Goal: Information Seeking & Learning: Learn about a topic

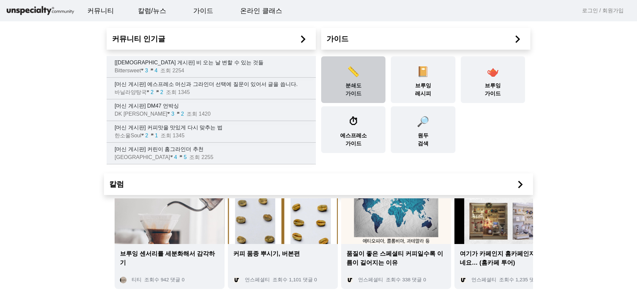
click at [352, 83] on div "📏 분쇄도 가이드" at bounding box center [353, 79] width 64 height 47
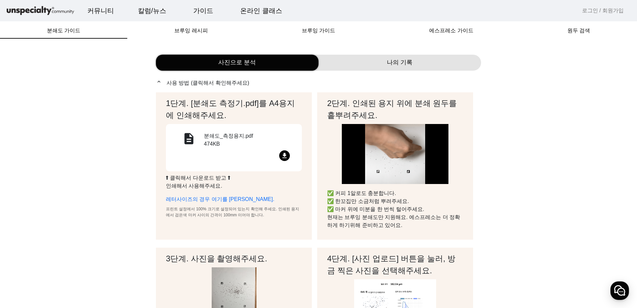
click at [288, 153] on mat-icon "file_download" at bounding box center [284, 155] width 11 height 11
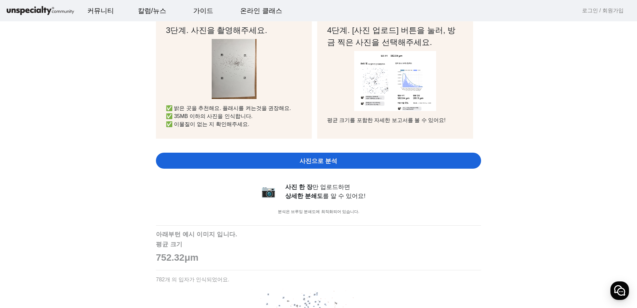
scroll to position [367, 0]
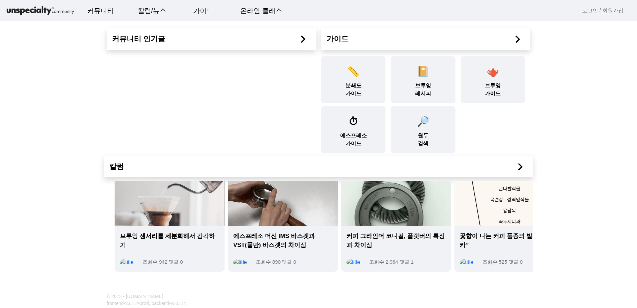
click at [317, 248] on span "에스프레소 머신 IMS 바스켓과 VST(풀만) 바스켓의 차이점" at bounding box center [282, 241] width 99 height 18
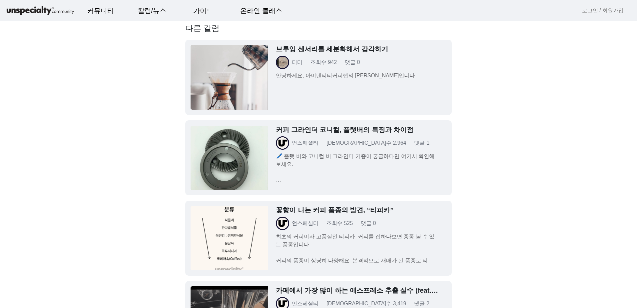
scroll to position [1234, 0]
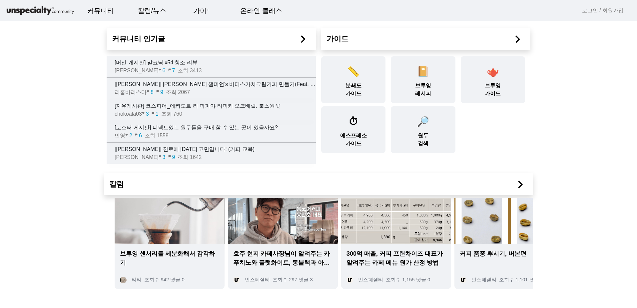
click at [513, 178] on mat-icon "chevron_right" at bounding box center [520, 184] width 15 height 15
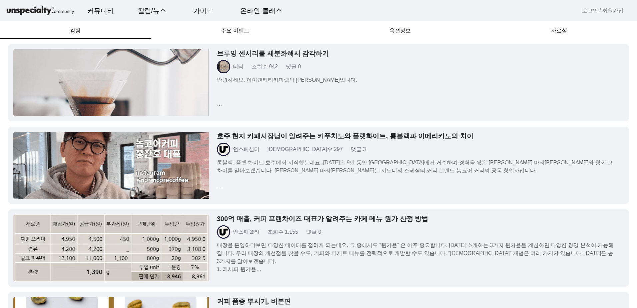
click at [167, 80] on img at bounding box center [111, 82] width 196 height 67
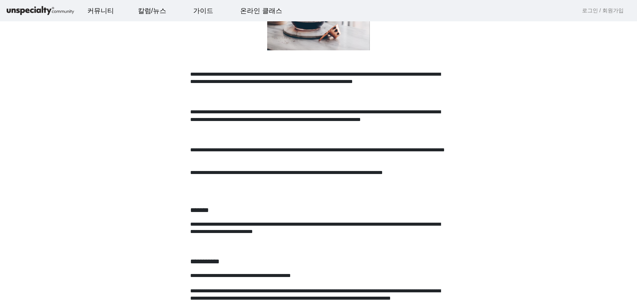
scroll to position [200, 0]
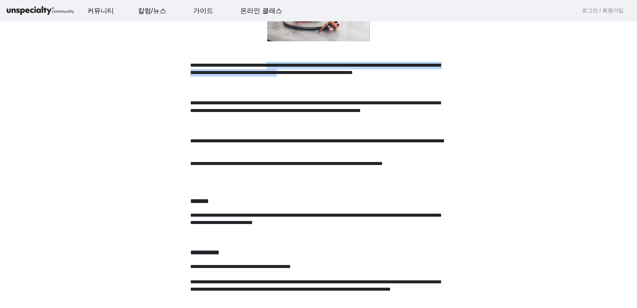
drag, startPoint x: 344, startPoint y: 65, endPoint x: 345, endPoint y: 84, distance: 19.0
click at [345, 84] on p "**********" at bounding box center [318, 77] width 257 height 30
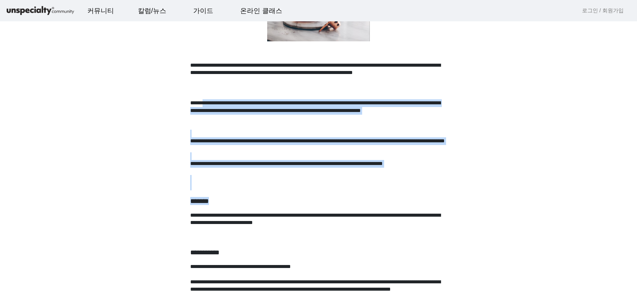
drag, startPoint x: 218, startPoint y: 102, endPoint x: 350, endPoint y: 196, distance: 162.0
click at [350, 197] on h3 "*******" at bounding box center [318, 201] width 257 height 8
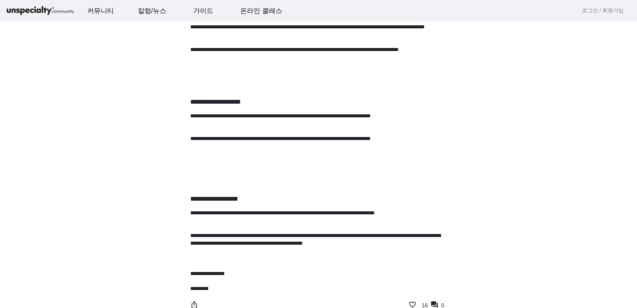
scroll to position [834, 0]
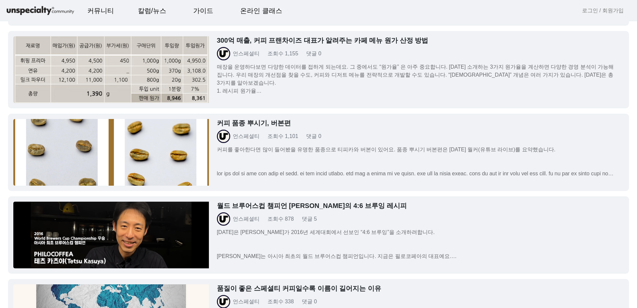
scroll to position [233, 0]
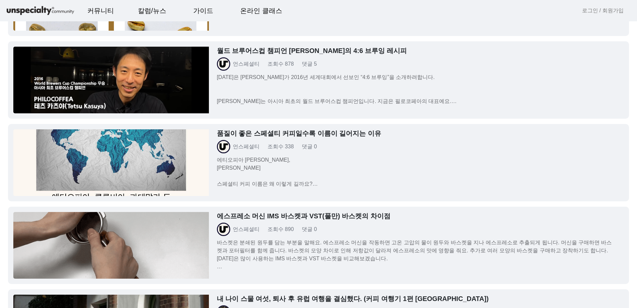
click at [306, 171] on p "에티오피아 [PERSON_NAME], [PERSON_NAME] 세드[PERSON_NAME] 허니 스페셜티 커피 이름은 왜 이렇게 길까요? 스페…" at bounding box center [416, 172] width 399 height 32
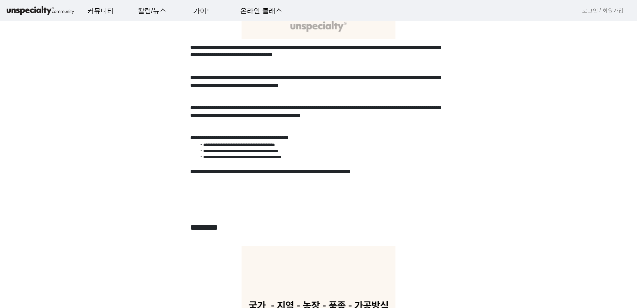
scroll to position [1434, 0]
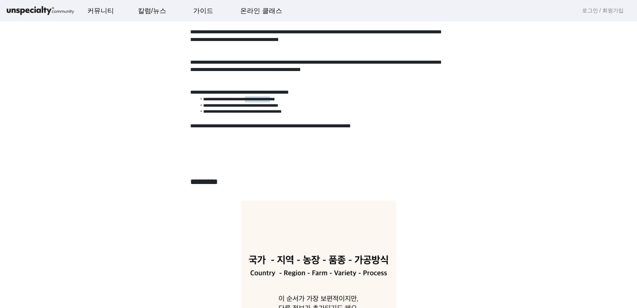
drag, startPoint x: 258, startPoint y: 102, endPoint x: 306, endPoint y: 101, distance: 48.4
click at [306, 101] on li "**********" at bounding box center [322, 99] width 250 height 6
drag, startPoint x: 272, startPoint y: 105, endPoint x: 277, endPoint y: 108, distance: 6.2
click at [277, 108] on li "**********" at bounding box center [322, 106] width 250 height 6
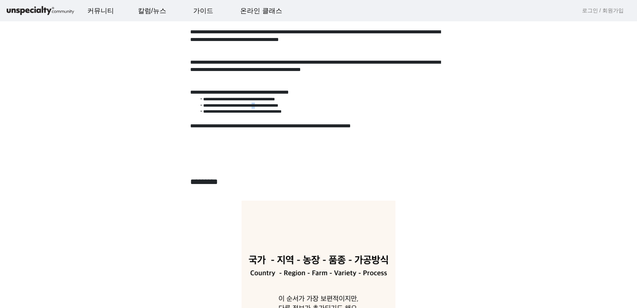
click at [277, 108] on li "**********" at bounding box center [322, 106] width 250 height 6
drag, startPoint x: 284, startPoint y: 124, endPoint x: 339, endPoint y: 124, distance: 55.3
click at [336, 124] on p "**********" at bounding box center [318, 129] width 257 height 15
click at [339, 124] on p "**********" at bounding box center [318, 129] width 257 height 15
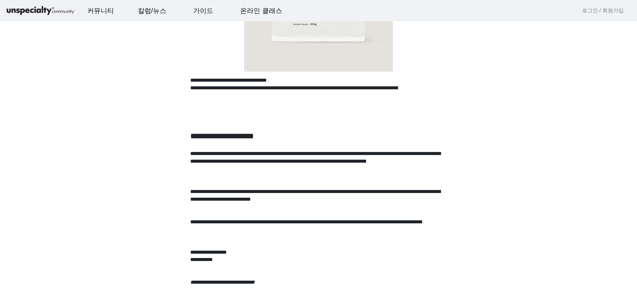
scroll to position [2834, 0]
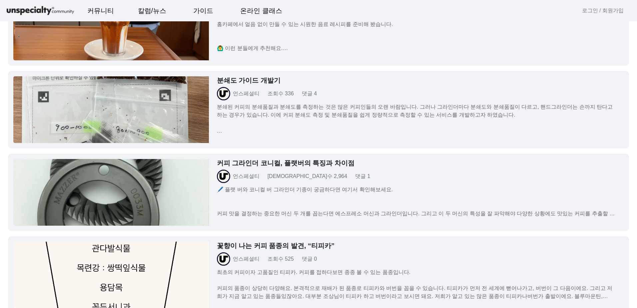
scroll to position [734, 0]
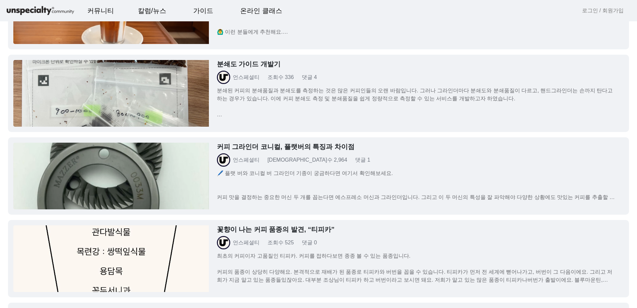
click at [338, 190] on p "🖊️ 플랫 버와 코니컬 버 그라인더 기종이 궁금하다면 여기서 확인해보세요. 커피 맛을 결정하는 중요한 머신 두 개를 꼽는다면 에스프레소 머신과…" at bounding box center [416, 185] width 399 height 32
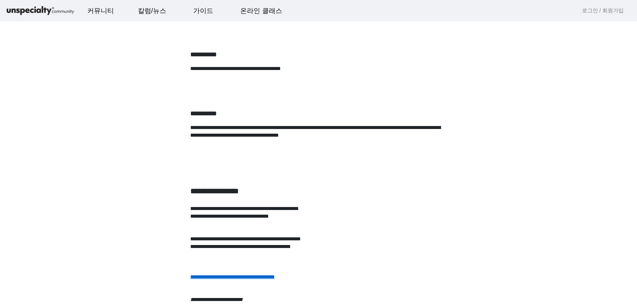
scroll to position [1467, 0]
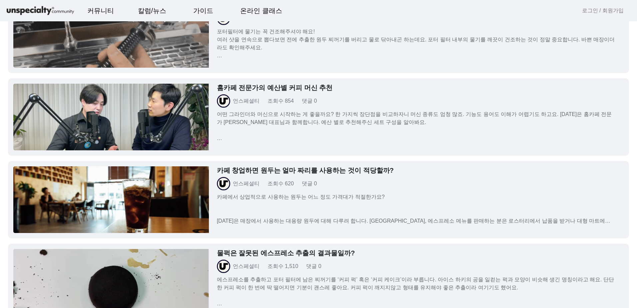
scroll to position [1400, 0]
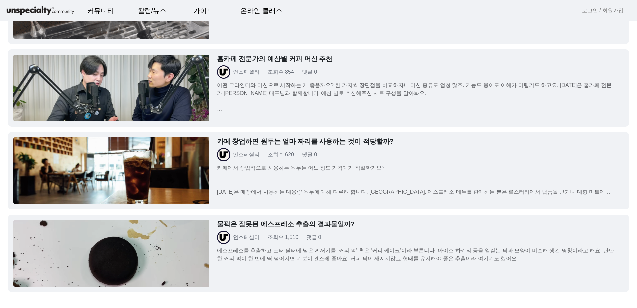
click at [297, 100] on p "어떤 그라인더와 머신으로 시작하는 게 좋을까요? 한 가지씩 장단점을 비교하자니 머신 종류도 엄청 많죠. 기능도 용어도 이해가 어렵기도 하고요.…" at bounding box center [416, 97] width 399 height 32
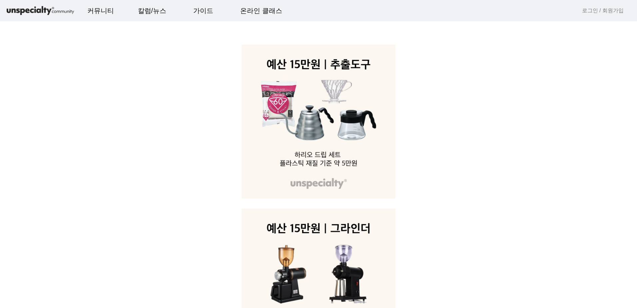
scroll to position [467, 0]
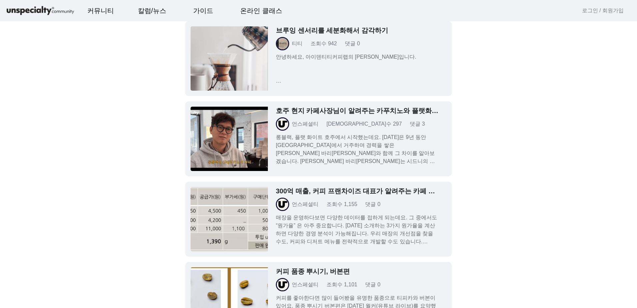
scroll to position [5235, 0]
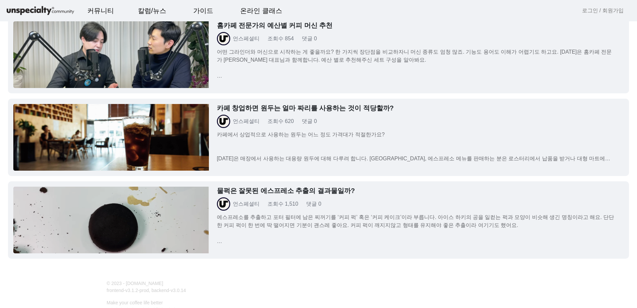
scroll to position [1484, 0]
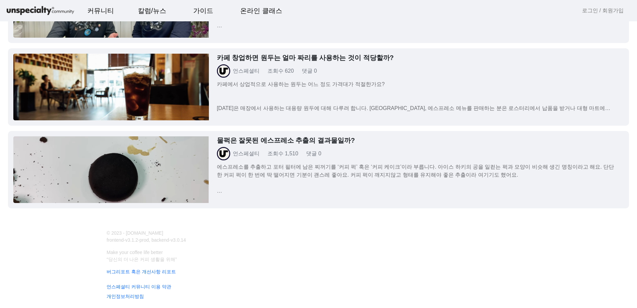
click at [176, 162] on img at bounding box center [111, 169] width 196 height 67
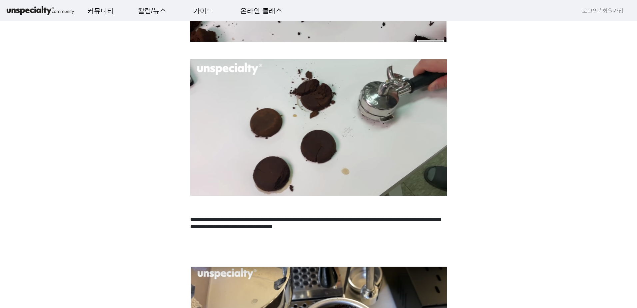
scroll to position [167, 0]
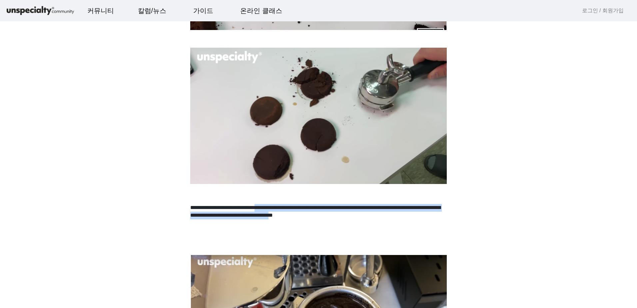
drag, startPoint x: 320, startPoint y: 209, endPoint x: 321, endPoint y: 222, distance: 13.7
click at [321, 222] on p "**********" at bounding box center [318, 215] width 257 height 23
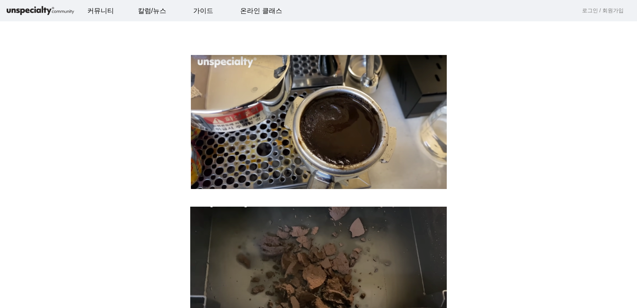
scroll to position [500, 0]
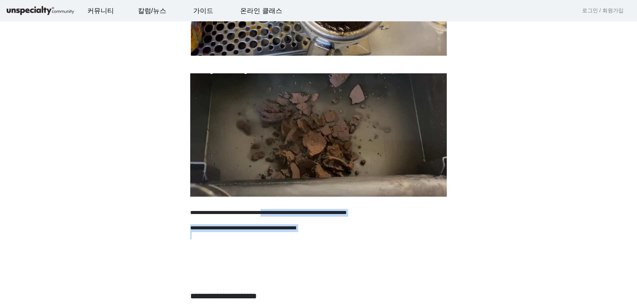
drag, startPoint x: 333, startPoint y: 213, endPoint x: 341, endPoint y: 232, distance: 20.6
click at [341, 232] on p at bounding box center [318, 236] width 257 height 8
drag, startPoint x: 271, startPoint y: 214, endPoint x: 274, endPoint y: 225, distance: 11.3
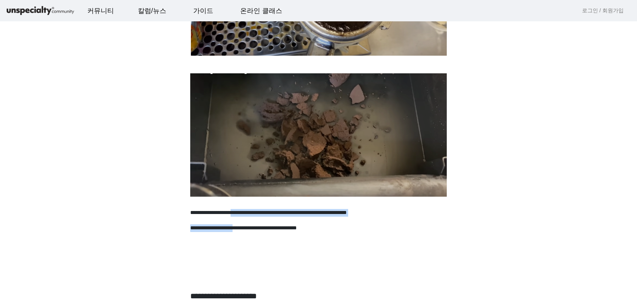
click at [274, 225] on p "**********" at bounding box center [318, 228] width 257 height 8
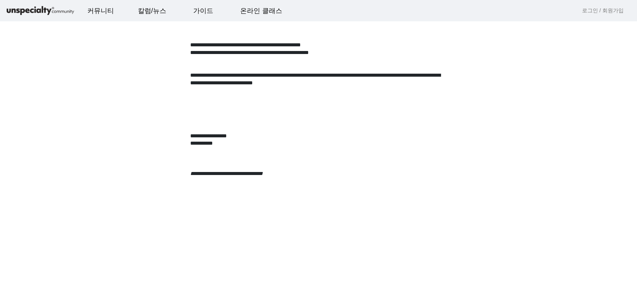
scroll to position [2567, 0]
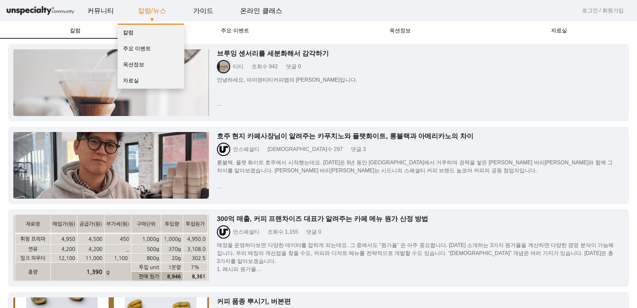
click at [164, 13] on link "칼럼/뉴스" at bounding box center [152, 11] width 39 height 18
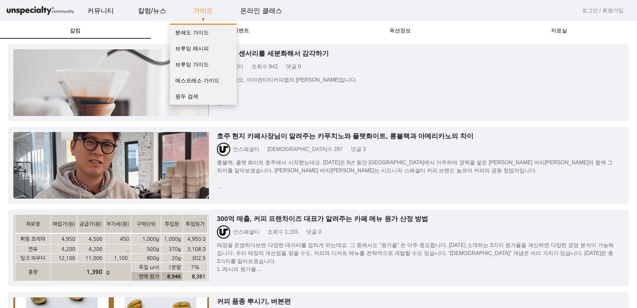
click at [207, 12] on link "가이드" at bounding box center [203, 11] width 31 height 18
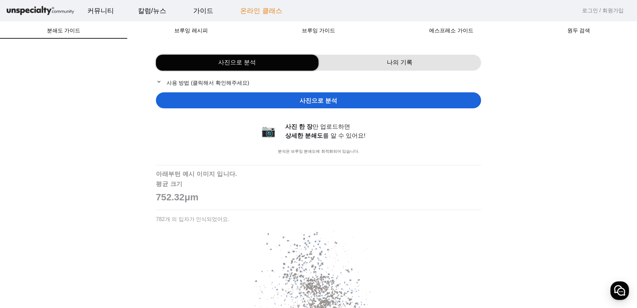
click at [246, 12] on link "온라인 클래스" at bounding box center [261, 11] width 53 height 18
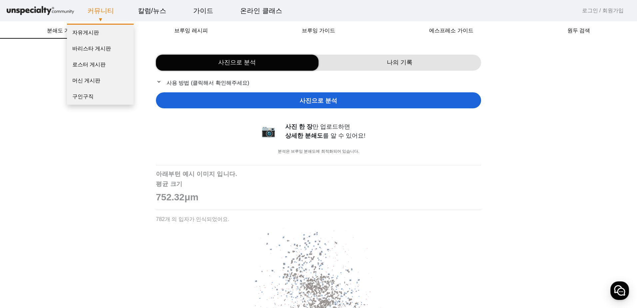
click at [105, 12] on link "커뮤니티" at bounding box center [100, 11] width 37 height 18
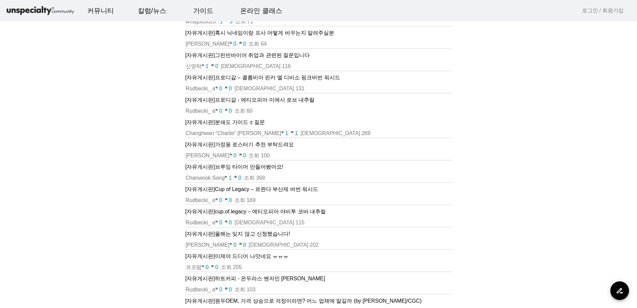
scroll to position [67, 0]
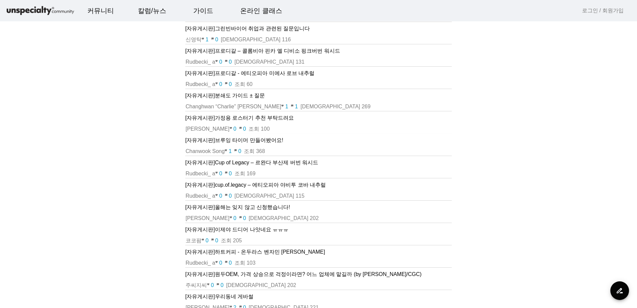
click at [272, 140] on p "[자유게시판] 브루잉 타이머 만들어봤어요!" at bounding box center [318, 140] width 267 height 8
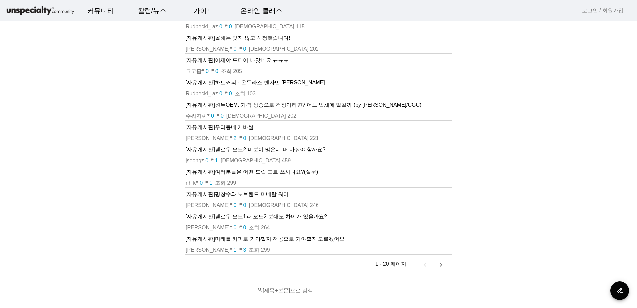
scroll to position [267, 0]
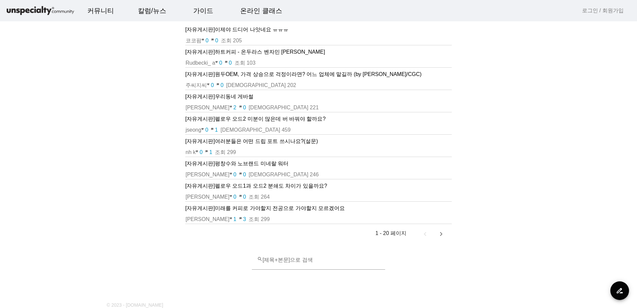
click at [249, 28] on p "[자유게시판] [PERSON_NAME] [PERSON_NAME] ㅠㅠㅠ" at bounding box center [318, 30] width 267 height 8
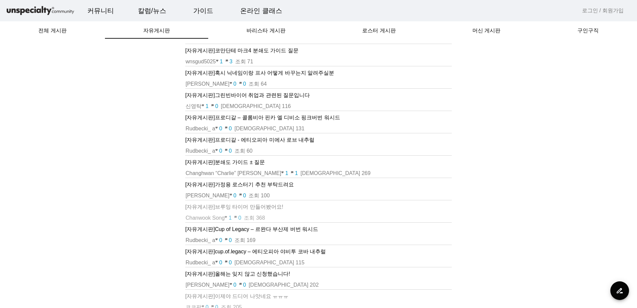
scroll to position [267, 0]
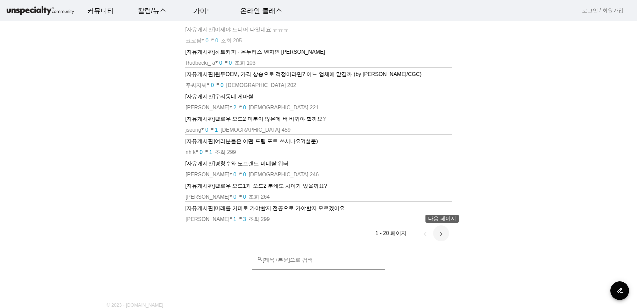
click at [440, 232] on span "다음 페이지" at bounding box center [441, 233] width 16 height 16
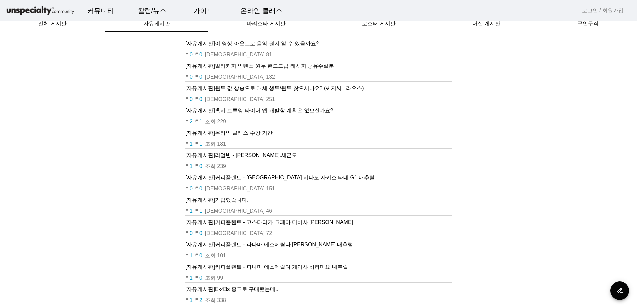
scroll to position [0, 0]
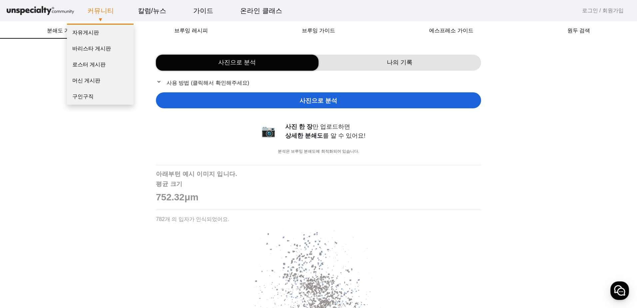
click at [102, 7] on link "커뮤니티" at bounding box center [100, 11] width 37 height 18
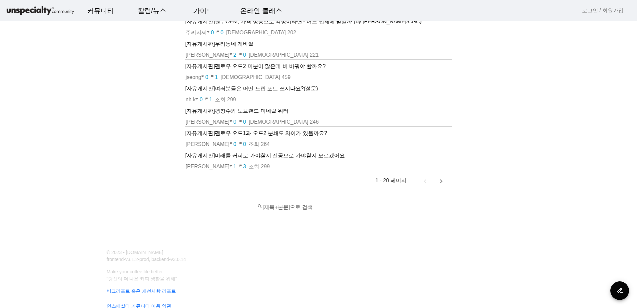
scroll to position [338, 0]
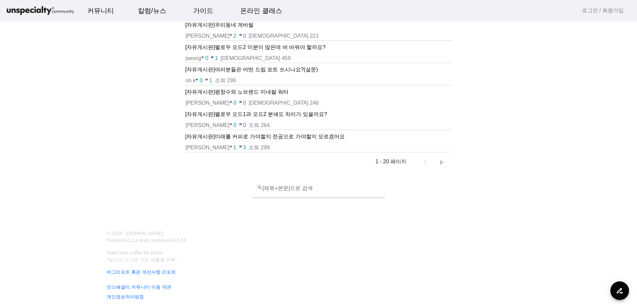
click at [284, 118] on p "[자유게시판] [PERSON_NAME]1과 오드2 분쇄도 차이가 있을까요?" at bounding box center [318, 114] width 267 height 8
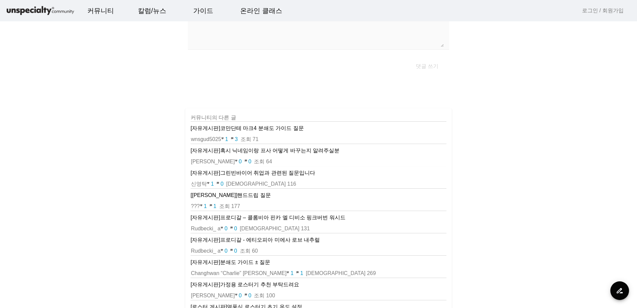
scroll to position [200, 0]
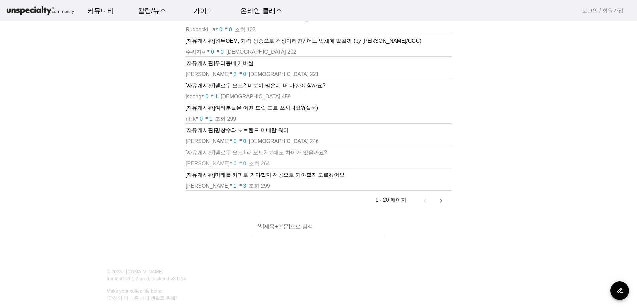
scroll to position [338, 0]
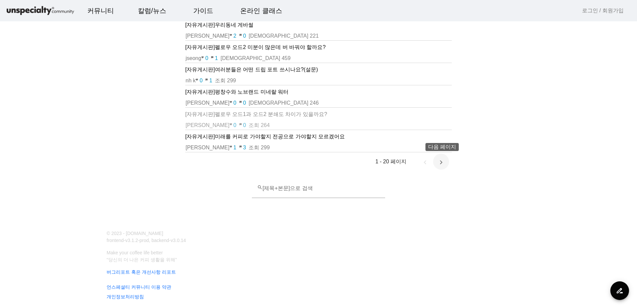
click at [439, 161] on span "다음 페이지" at bounding box center [441, 162] width 16 height 16
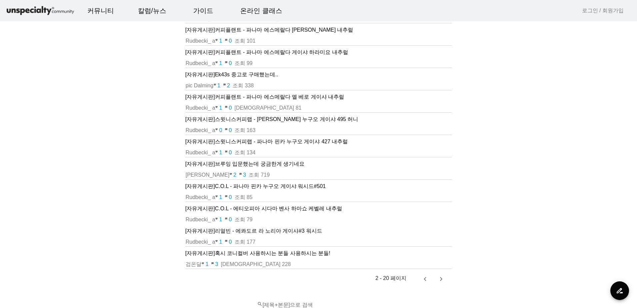
scroll to position [233, 0]
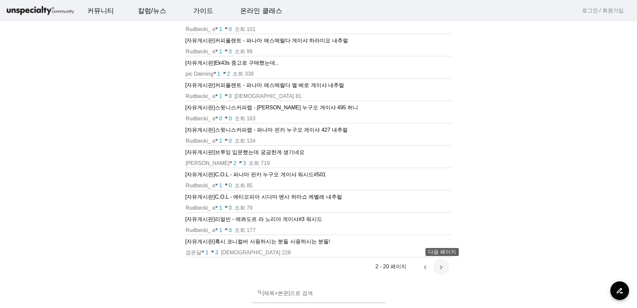
click at [438, 266] on span "다음 페이지" at bounding box center [441, 267] width 16 height 16
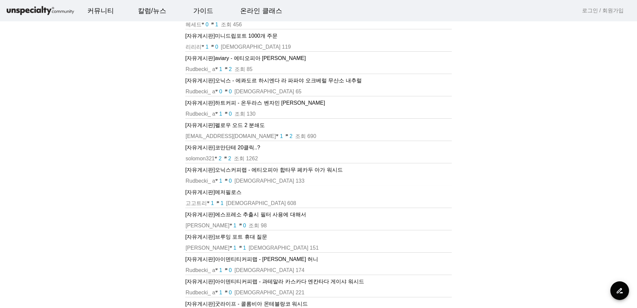
scroll to position [200, 0]
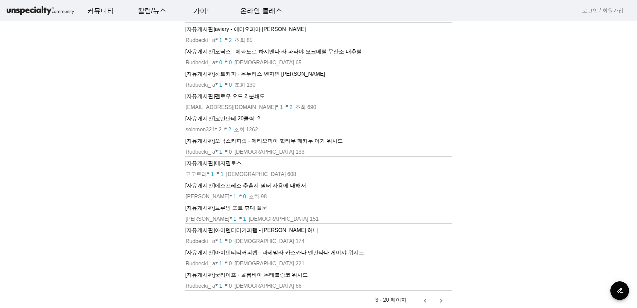
click at [255, 98] on p "[자유게시판] 펠로우 오드 2 분쇄도" at bounding box center [318, 96] width 267 height 8
